Goal: Information Seeking & Learning: Learn about a topic

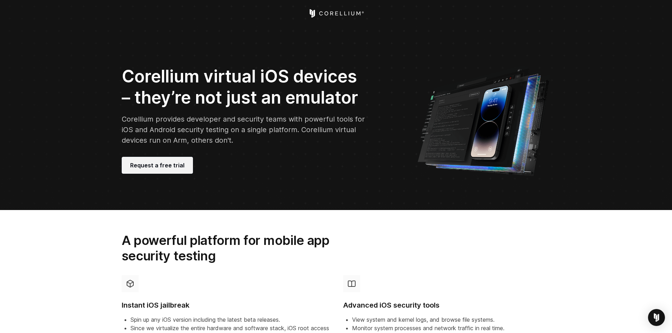
click at [169, 167] on span "Request a free trial" at bounding box center [157, 165] width 54 height 8
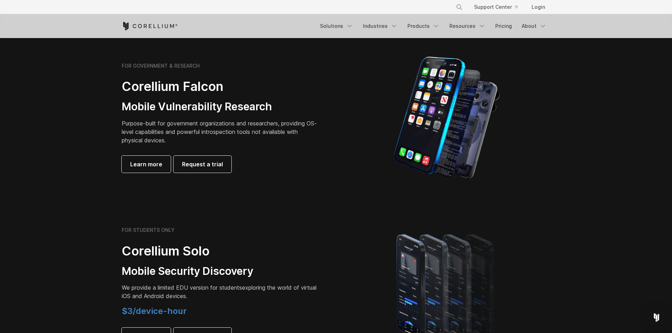
scroll to position [282, 0]
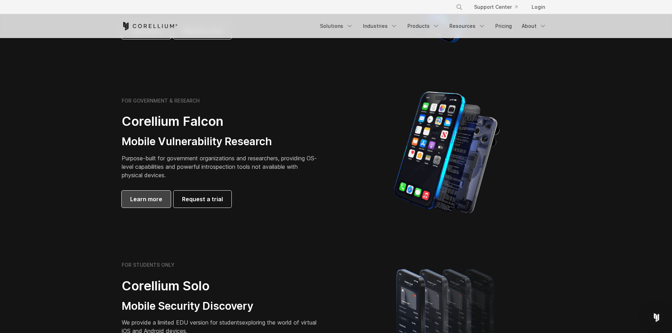
click at [152, 203] on span "Learn more" at bounding box center [146, 199] width 32 height 8
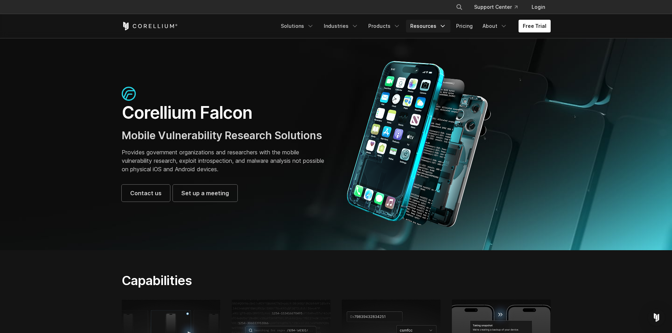
click at [420, 24] on link "Resources" at bounding box center [428, 26] width 44 height 13
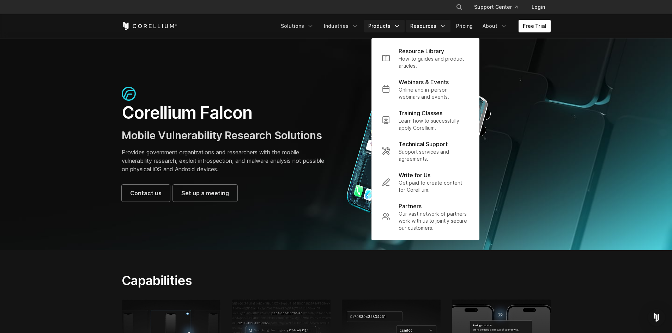
click at [384, 25] on link "Products" at bounding box center [384, 26] width 41 height 13
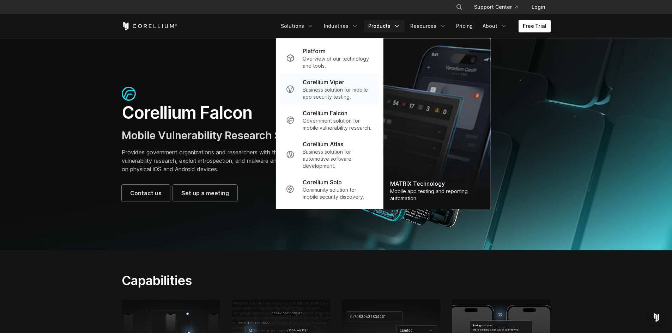
click at [325, 85] on p "Corellium Viper" at bounding box center [324, 82] width 42 height 8
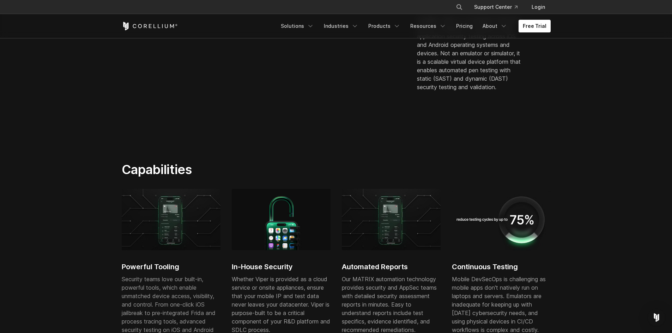
scroll to position [282, 0]
